Goal: Task Accomplishment & Management: Complete application form

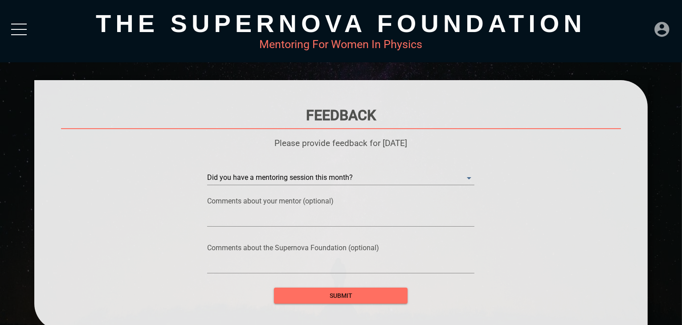
click at [658, 37] on icon at bounding box center [662, 29] width 18 height 18
click at [636, 5] on div "DASHBOARD" at bounding box center [643, 8] width 51 height 17
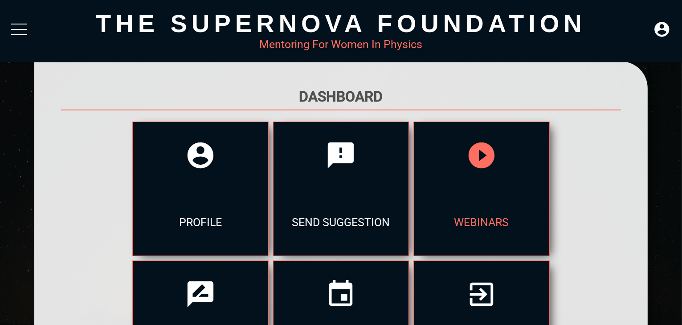
scroll to position [18, 0]
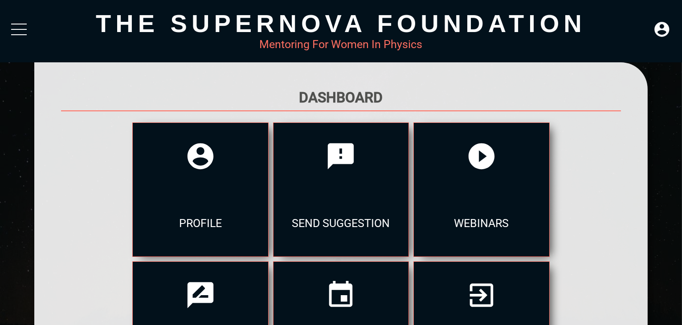
click at [14, 27] on div at bounding box center [19, 32] width 16 height 16
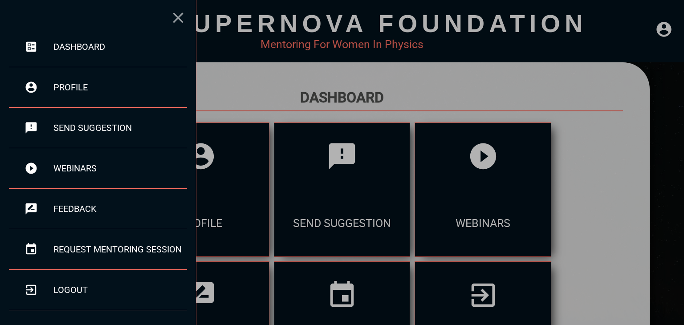
click at [183, 15] on icon at bounding box center [178, 18] width 18 height 18
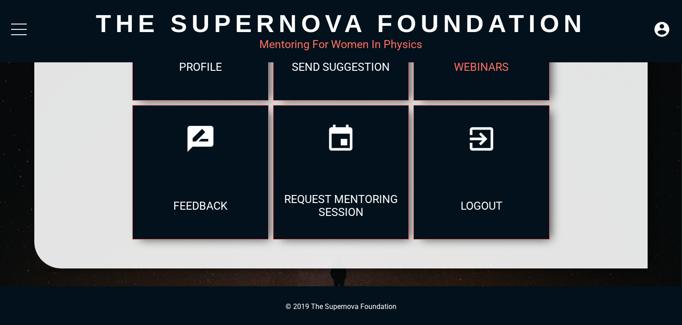
scroll to position [0, 0]
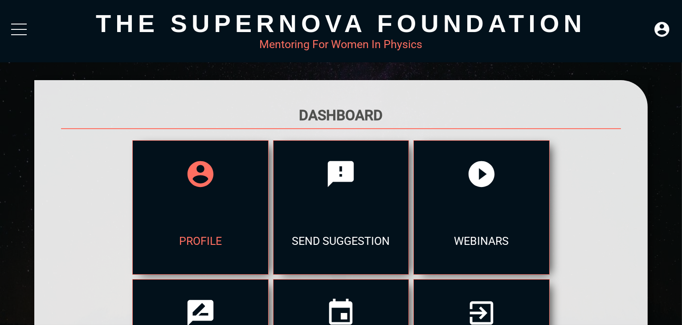
click at [194, 187] on icon at bounding box center [200, 174] width 31 height 31
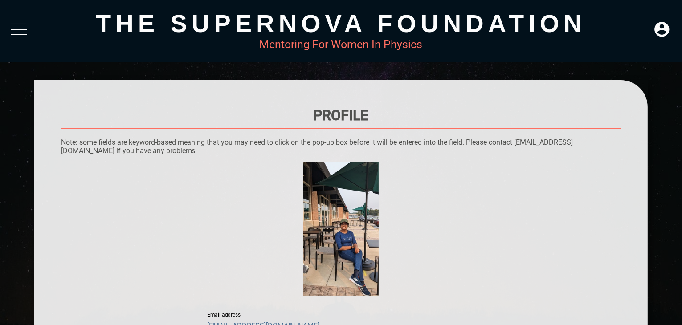
click at [18, 23] on div "The Supernova Foundation Mentoring For Women In Physics" at bounding box center [341, 31] width 682 height 62
click at [660, 33] on icon at bounding box center [662, 29] width 18 height 18
click at [644, 13] on div "DASHBOARD" at bounding box center [643, 8] width 51 height 17
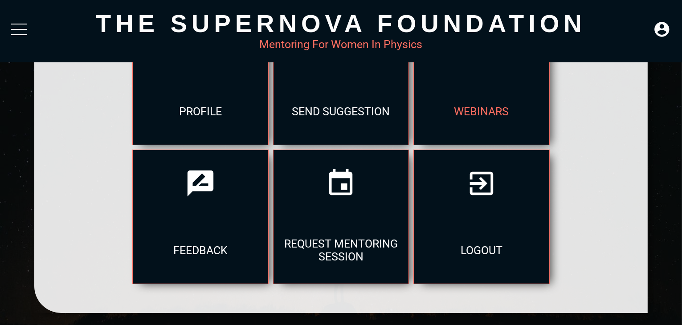
scroll to position [174, 0]
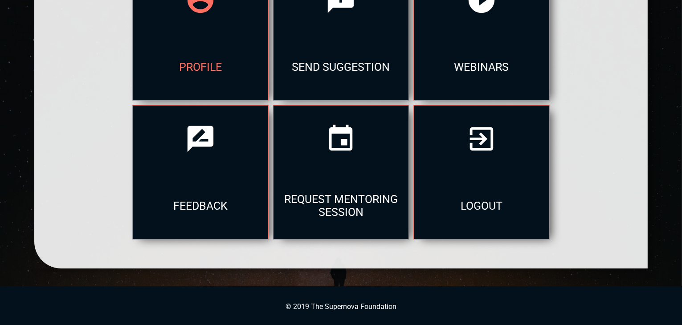
click at [209, 61] on div "profile" at bounding box center [200, 66] width 135 height 67
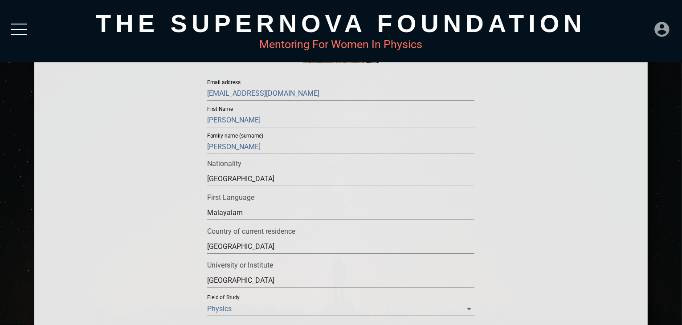
click at [664, 26] on icon at bounding box center [662, 29] width 18 height 18
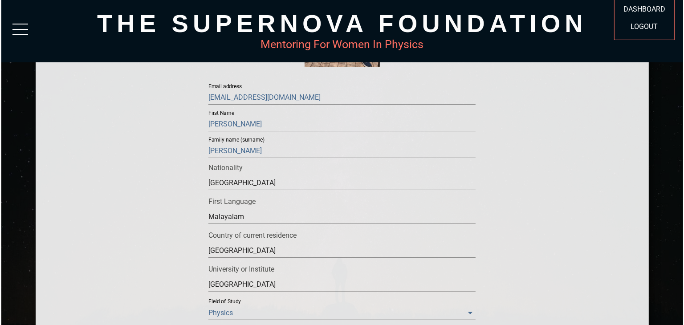
scroll to position [228, 0]
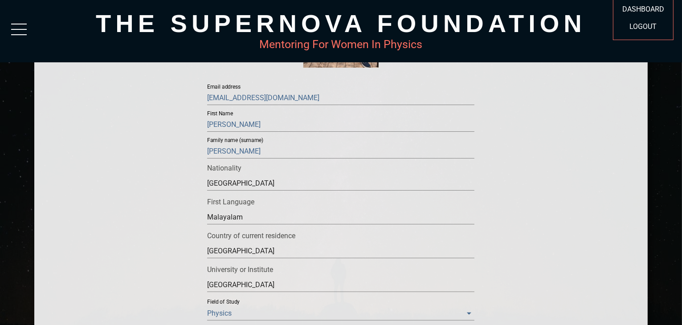
click at [18, 25] on div at bounding box center [19, 32] width 16 height 16
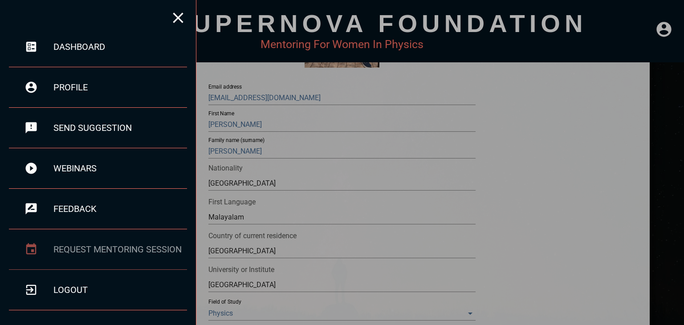
click at [99, 254] on div "Request Mentoring Session" at bounding box center [120, 249] width 134 height 11
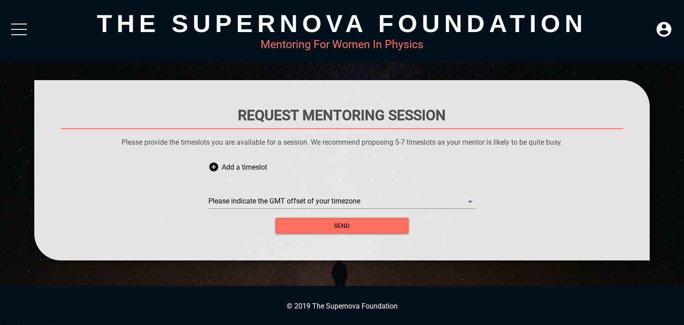
click at [17, 31] on div at bounding box center [19, 32] width 16 height 16
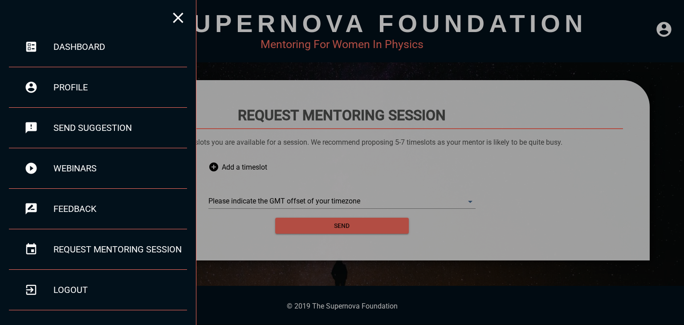
click at [208, 38] on div at bounding box center [342, 162] width 684 height 325
